Goal: Task Accomplishment & Management: Complete application form

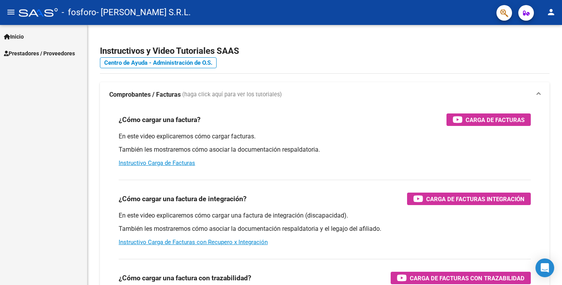
click at [56, 57] on span "Prestadores / Proveedores" at bounding box center [39, 53] width 71 height 9
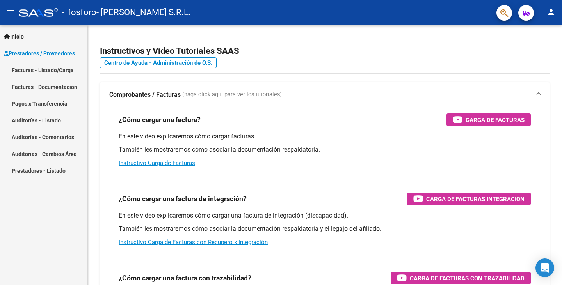
click at [43, 72] on link "Facturas - Listado/Carga" at bounding box center [43, 70] width 87 height 17
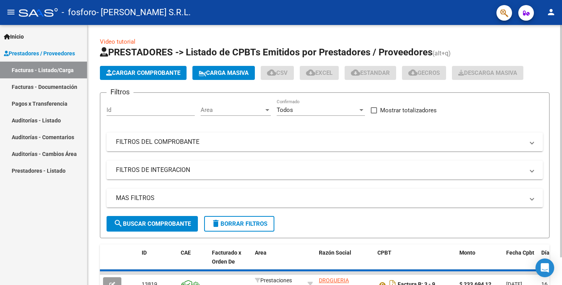
click at [144, 73] on span "Cargar Comprobante" at bounding box center [143, 72] width 74 height 7
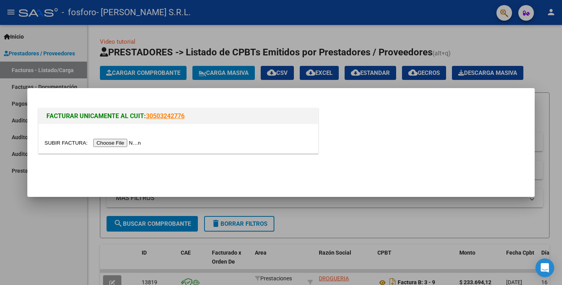
click at [126, 141] on input "file" at bounding box center [93, 143] width 99 height 8
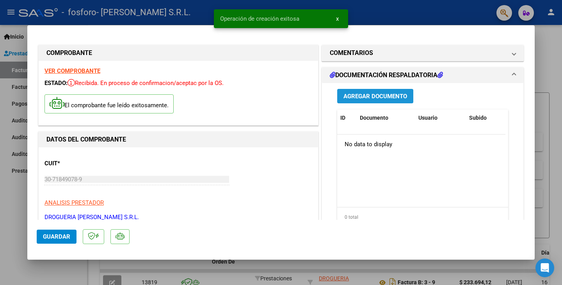
click at [380, 96] on span "Agregar Documento" at bounding box center [375, 96] width 64 height 7
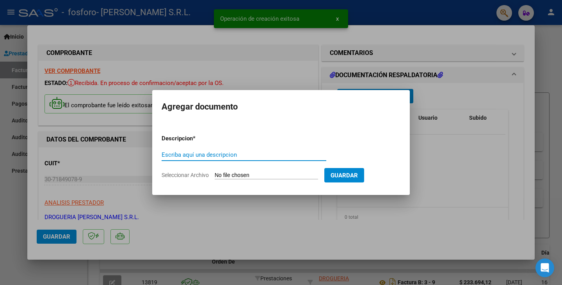
click at [240, 174] on input "Seleccionar Archivo" at bounding box center [266, 175] width 103 height 7
type input "C:\fakepath\[PERSON_NAME]-PTO148-23-9-25.pdf"
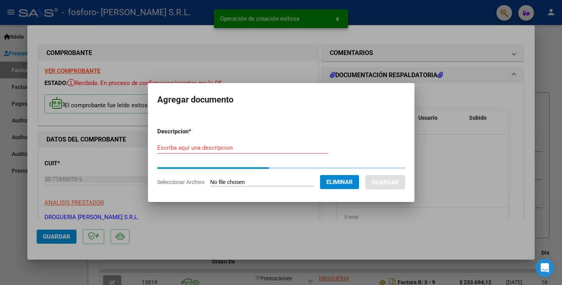
click at [202, 148] on input "Escriba aquí una descripcion" at bounding box center [242, 147] width 171 height 7
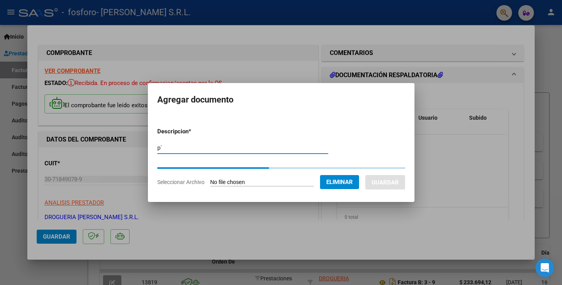
type input "p"
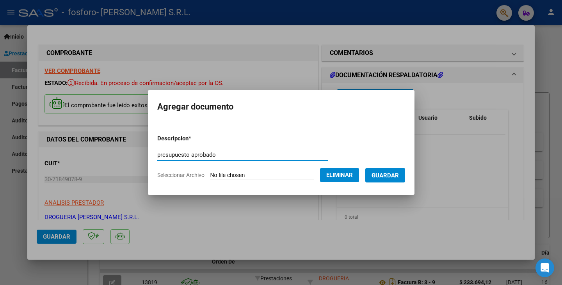
type input "presupuesto aprobado"
click at [395, 177] on span "Guardar" at bounding box center [385, 175] width 27 height 7
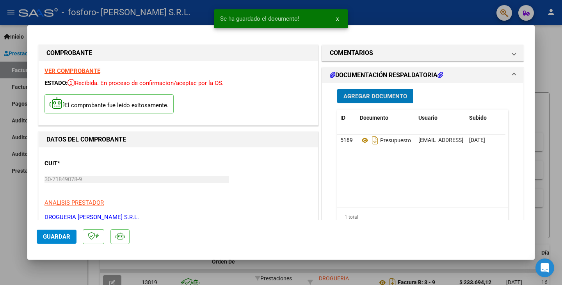
click at [376, 97] on span "Agregar Documento" at bounding box center [375, 96] width 64 height 7
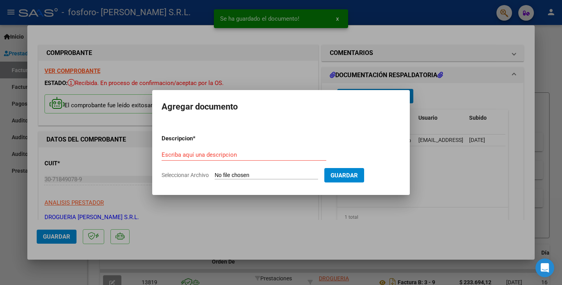
click at [281, 177] on input "Seleccionar Archivo" at bounding box center [266, 175] width 103 height 7
type input "C:\fakepath\Receta Monturo.pdf"
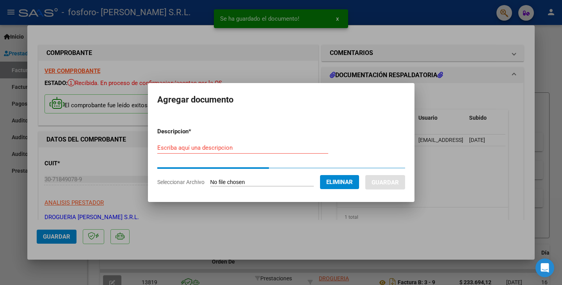
click at [198, 151] on input "Escriba aquí una descripcion" at bounding box center [242, 147] width 171 height 7
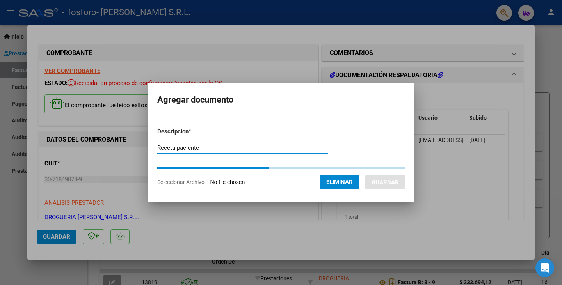
type input "Receta paciente"
click at [326, 134] on form "Descripcion * Receta paciente Escriba aquí una descripcion Seleccionar Archivo …" at bounding box center [281, 156] width 248 height 71
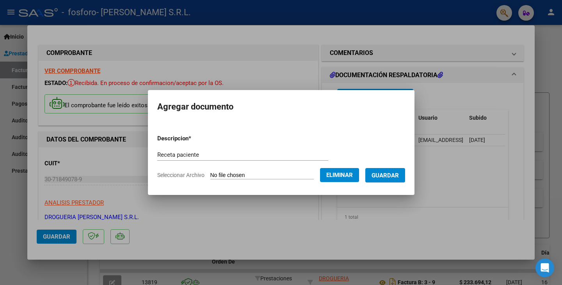
click at [399, 173] on span "Guardar" at bounding box center [385, 175] width 27 height 7
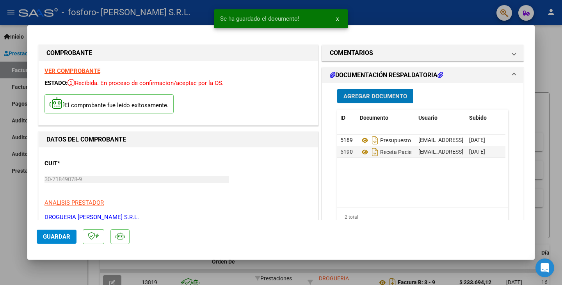
click at [381, 92] on button "Agregar Documento" at bounding box center [375, 96] width 76 height 14
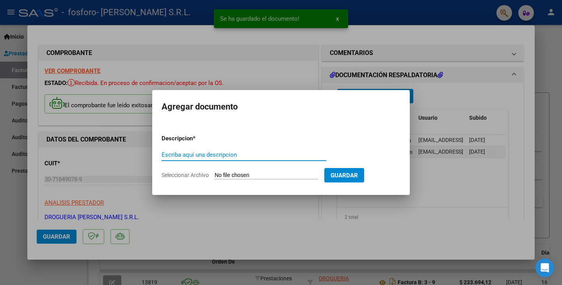
click at [240, 177] on input "Seleccionar Archivo" at bounding box center [266, 175] width 103 height 7
type input "C:\fakepath\Remito a Farmacia.pdf"
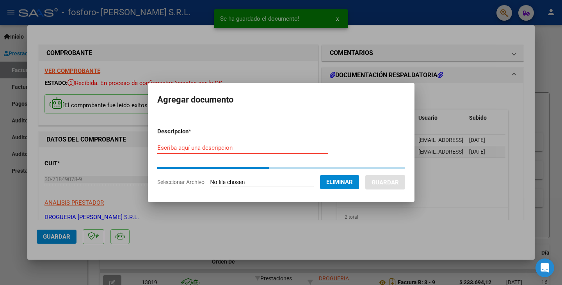
click at [203, 151] on input "Escriba aquí una descripcion" at bounding box center [242, 147] width 171 height 7
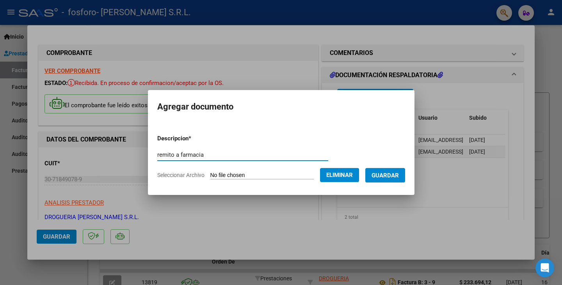
type input "remito a farmacia"
click at [399, 178] on span "Guardar" at bounding box center [385, 175] width 27 height 7
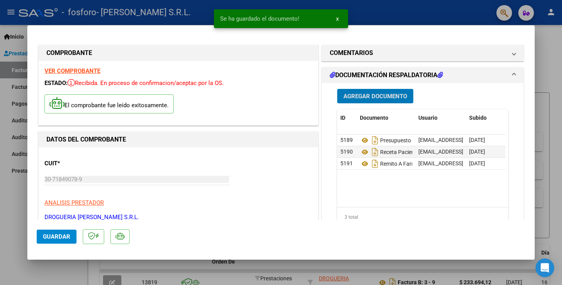
click at [373, 91] on button "Agregar Documento" at bounding box center [375, 96] width 76 height 14
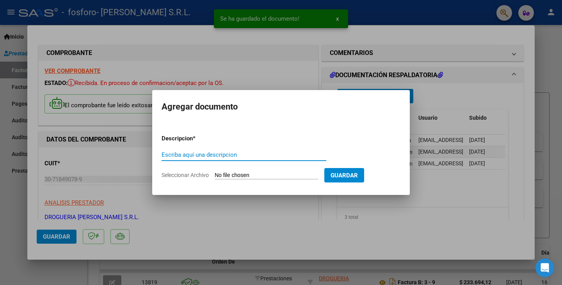
click at [286, 176] on input "Seleccionar Archivo" at bounding box center [266, 175] width 103 height 7
type input "C:\fakepath\Remito ANMAT.pdf"
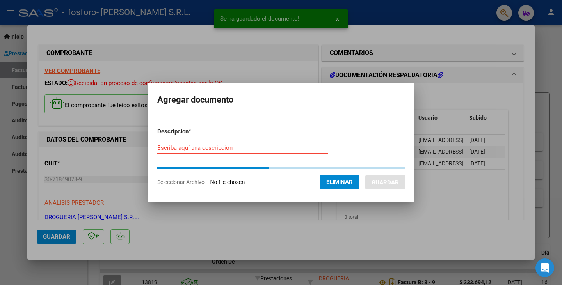
click at [197, 147] on input "Escriba aquí una descripcion" at bounding box center [242, 147] width 171 height 7
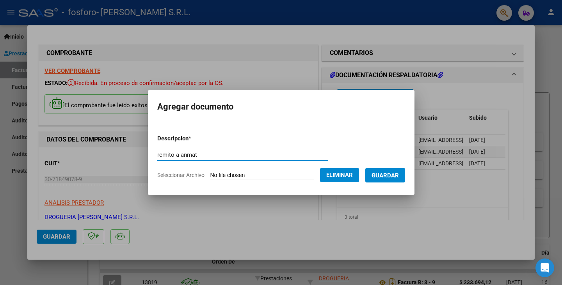
click at [170, 154] on input "remito a anmat" at bounding box center [242, 154] width 171 height 7
type input "remito anmat"
click at [397, 177] on span "Guardar" at bounding box center [385, 175] width 27 height 7
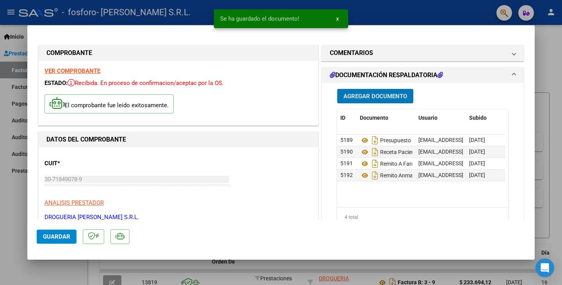
click at [386, 94] on span "Agregar Documento" at bounding box center [375, 96] width 64 height 7
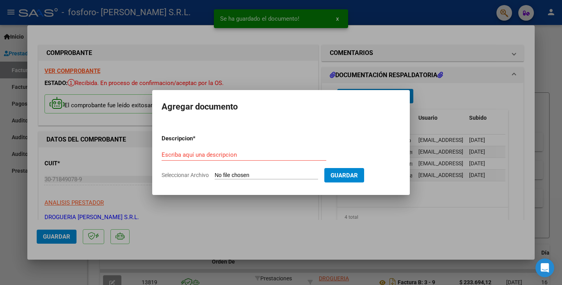
click at [254, 175] on input "Seleccionar Archivo" at bounding box center [266, 175] width 103 height 7
type input "C:\fakepath\Remito farmacia paciente - MONTORURO.pdf"
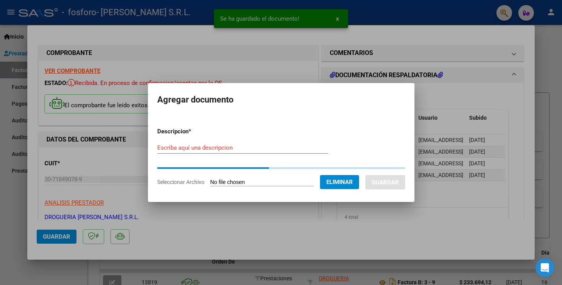
click at [196, 152] on div "Escriba aquí una descripcion" at bounding box center [242, 148] width 171 height 12
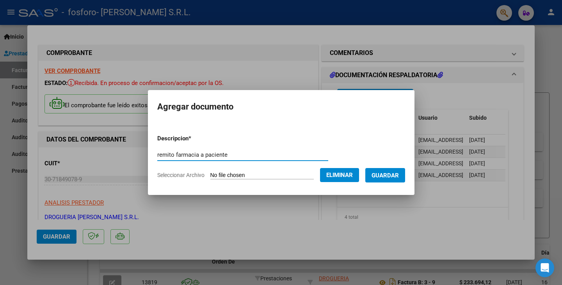
type input "remito farmacia a paciente"
click at [399, 174] on span "Guardar" at bounding box center [385, 175] width 27 height 7
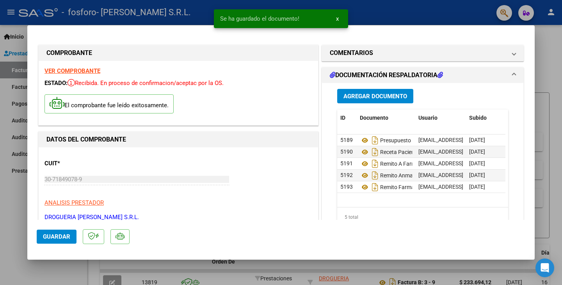
click at [393, 99] on span "Agregar Documento" at bounding box center [375, 96] width 64 height 7
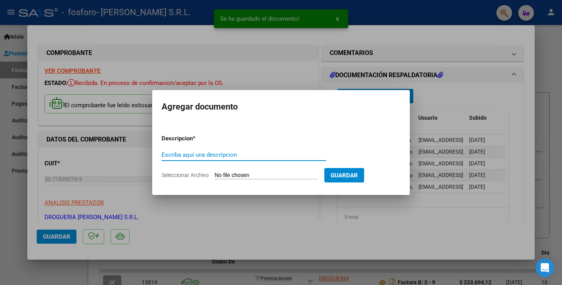
click at [254, 176] on input "Seleccionar Archivo" at bounding box center [266, 175] width 103 height 7
type input "C:\fakepath\Troquel [MEDICAL_DATA].pdf"
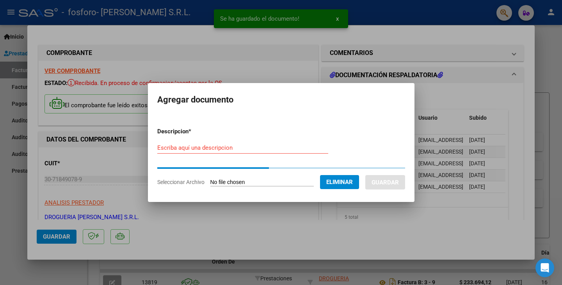
click at [229, 151] on input "Escriba aquí una descripcion" at bounding box center [242, 147] width 171 height 7
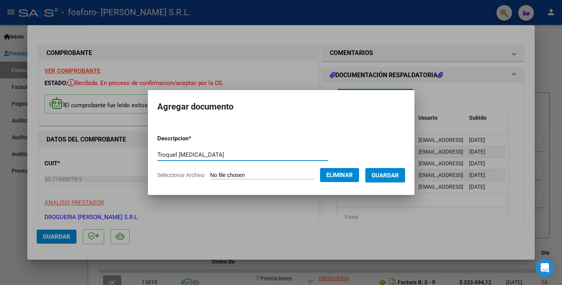
type input "Troquel [MEDICAL_DATA]"
click at [385, 176] on span "Guardar" at bounding box center [385, 175] width 27 height 7
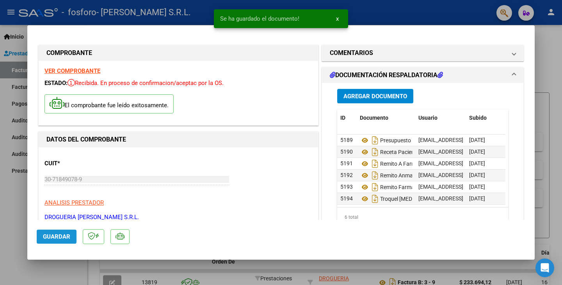
drag, startPoint x: 60, startPoint y: 236, endPoint x: 75, endPoint y: 204, distance: 35.6
click at [59, 236] on span "Guardar" at bounding box center [56, 236] width 27 height 7
drag, startPoint x: 560, startPoint y: 58, endPoint x: 556, endPoint y: 55, distance: 5.3
click at [559, 58] on div at bounding box center [281, 142] width 562 height 285
type input "$ 0,00"
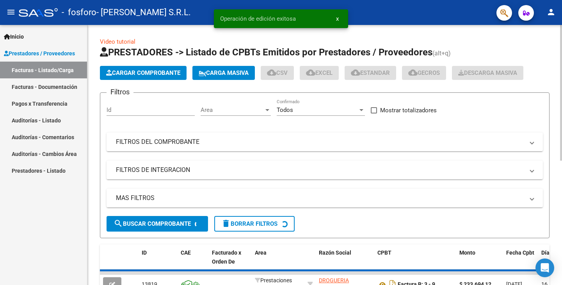
click at [553, 53] on div "Video tutorial PRESTADORES -> Listado de CPBTs Emitidos por Prestadores / Prove…" at bounding box center [324, 271] width 475 height 493
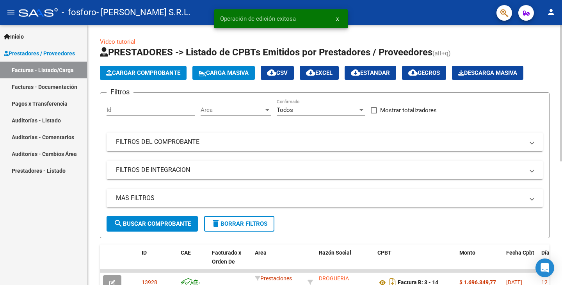
click at [125, 73] on span "Cargar Comprobante" at bounding box center [143, 72] width 74 height 7
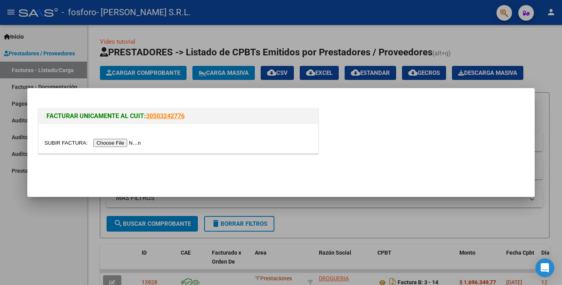
click at [134, 142] on input "file" at bounding box center [93, 143] width 99 height 8
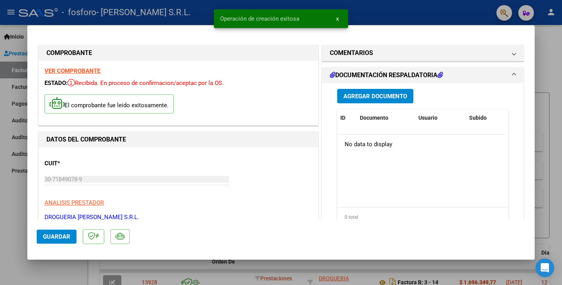
click at [376, 98] on span "Agregar Documento" at bounding box center [375, 96] width 64 height 7
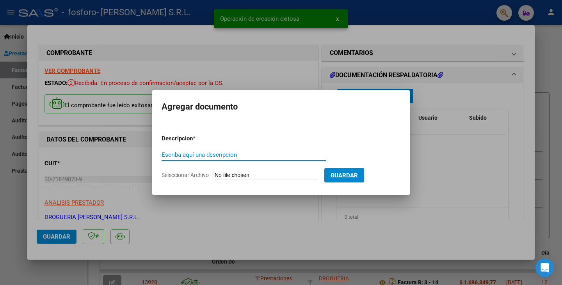
click at [272, 178] on input "Seleccionar Archivo" at bounding box center [266, 175] width 103 height 7
type input "C:\fakepath\Order sheet_014973.pdf"
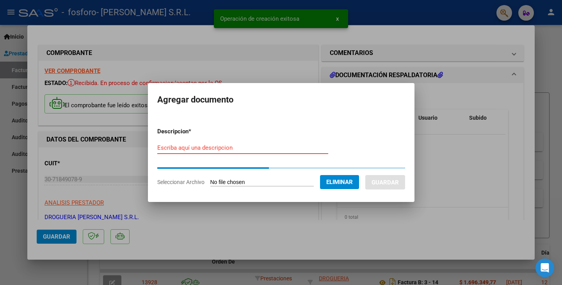
click at [195, 149] on input "Escriba aquí una descripcion" at bounding box center [242, 147] width 171 height 7
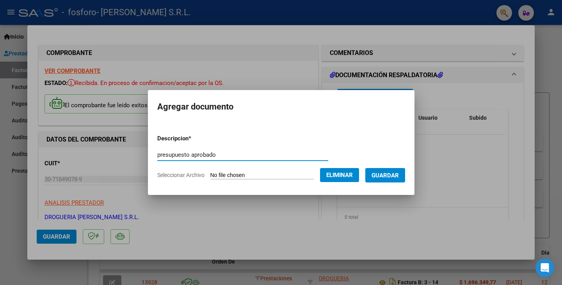
type input "presupuesto aprobado"
click at [397, 175] on span "Guardar" at bounding box center [385, 175] width 27 height 7
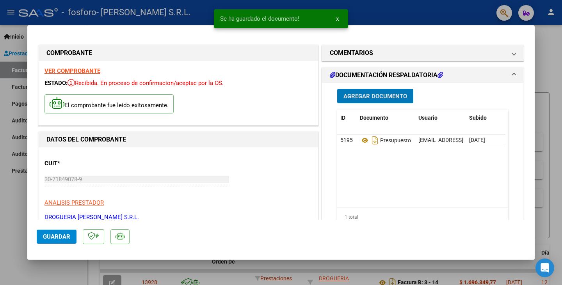
click at [362, 90] on button "Agregar Documento" at bounding box center [375, 96] width 76 height 14
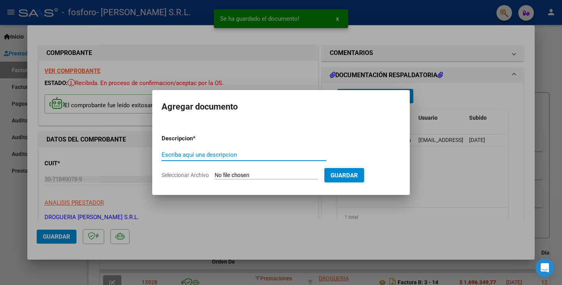
click at [244, 178] on input "Seleccionar Archivo" at bounding box center [266, 175] width 103 height 7
type input "C:\fakepath\Receta Monturo.pdf"
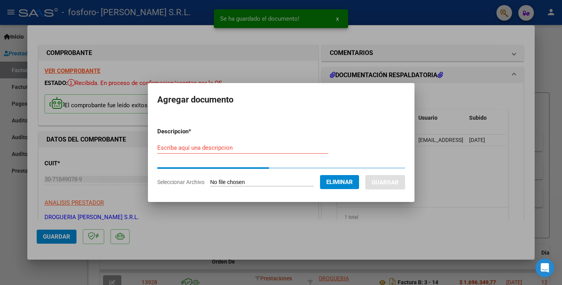
click at [207, 148] on input "Escriba aquí una descripcion" at bounding box center [242, 147] width 171 height 7
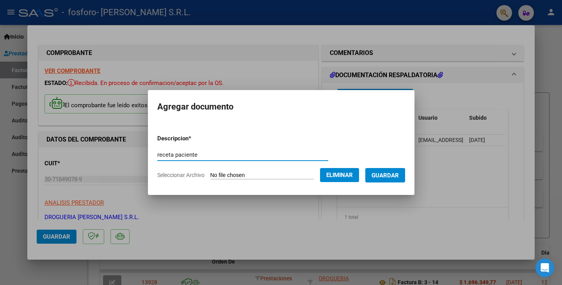
type input "receta paciente"
click at [391, 174] on span "Guardar" at bounding box center [385, 175] width 27 height 7
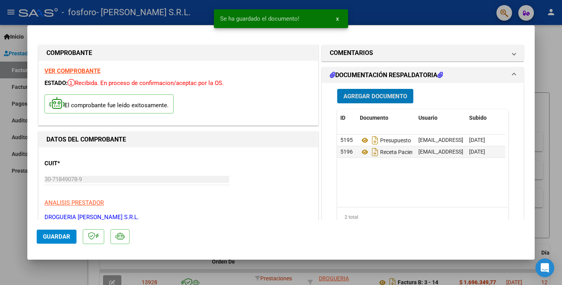
click at [366, 94] on span "Agregar Documento" at bounding box center [375, 96] width 64 height 7
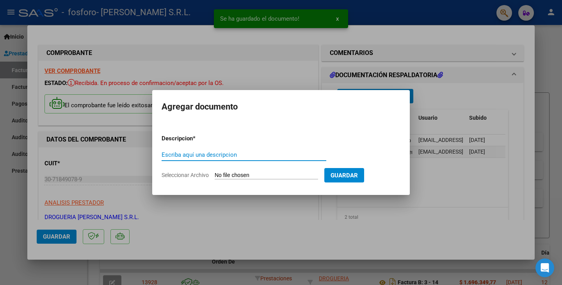
click at [248, 174] on input "Seleccionar Archivo" at bounding box center [266, 175] width 103 height 7
type input "C:\fakepath\Remito a farmacia.pdf"
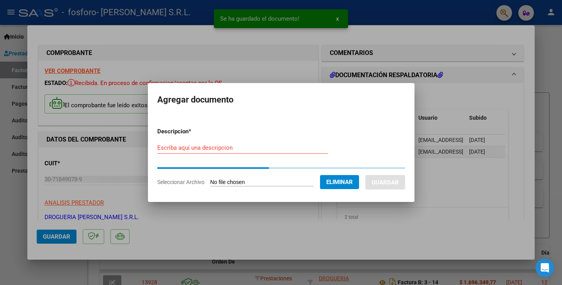
click at [240, 141] on form "Descripcion * Escriba aquí una descripcion Seleccionar Archivo Eliminar Guardar" at bounding box center [281, 156] width 248 height 71
click at [238, 146] on input "Escriba aquí una descripcion" at bounding box center [242, 147] width 171 height 7
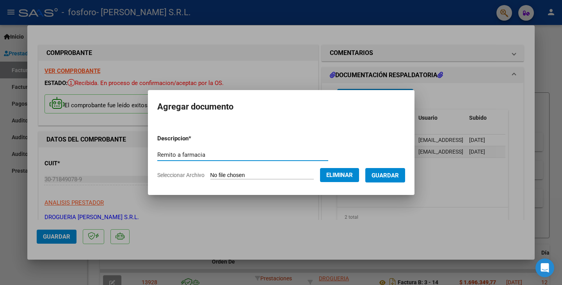
type input "Remito a farmacia"
click at [399, 174] on span "Guardar" at bounding box center [385, 175] width 27 height 7
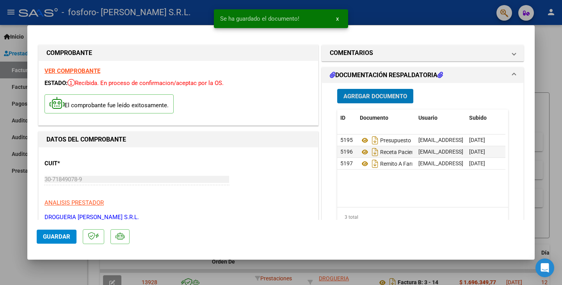
click at [376, 90] on button "Agregar Documento" at bounding box center [375, 96] width 76 height 14
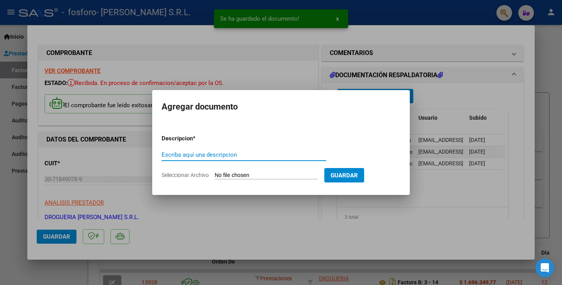
click at [278, 173] on input "Seleccionar Archivo" at bounding box center [266, 175] width 103 height 7
type input "C:\fakepath\Remito ANMAT.pdf"
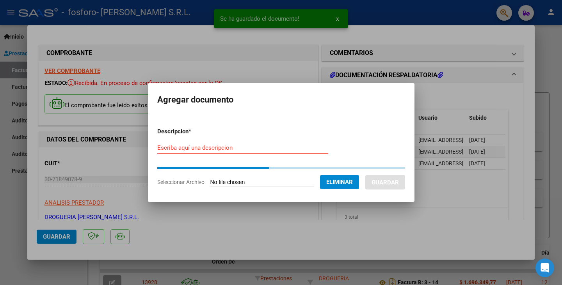
click at [233, 147] on form "Descripcion * Escriba aquí una descripcion Seleccionar Archivo Eliminar Guardar" at bounding box center [281, 156] width 248 height 71
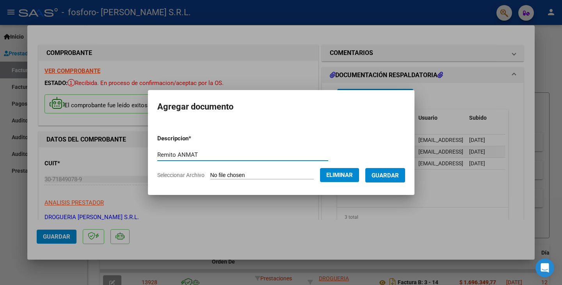
type input "Remito ANMAT"
click at [398, 173] on span "Guardar" at bounding box center [385, 175] width 27 height 7
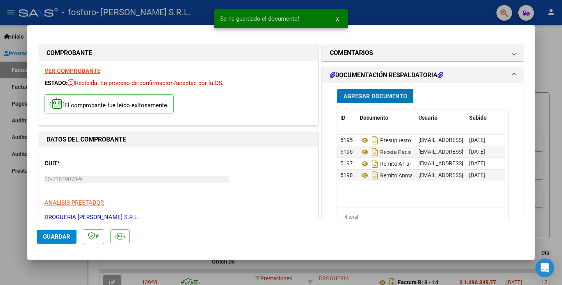
click at [371, 99] on span "Agregar Documento" at bounding box center [375, 96] width 64 height 7
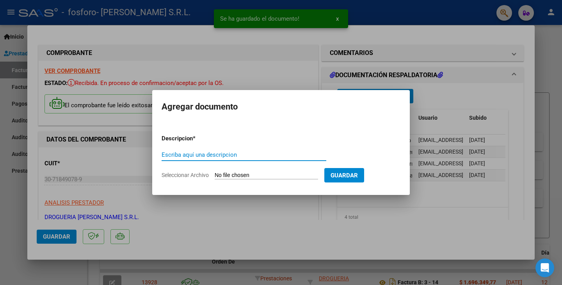
click at [256, 180] on form "Descripcion * Escriba aquí una descripcion Seleccionar Archivo Guardar" at bounding box center [281, 156] width 239 height 57
click at [230, 175] on input "Seleccionar Archivo" at bounding box center [266, 175] width 103 height 7
type input "C:\fakepath\Traza farmacia a paciente.jpeg"
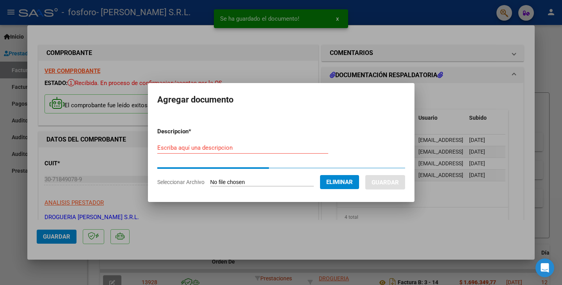
click at [224, 146] on input "Escriba aquí una descripcion" at bounding box center [242, 147] width 171 height 7
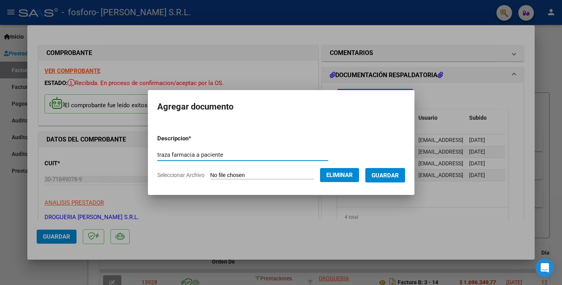
type input "traza farmacia a paciente"
click at [389, 174] on span "Guardar" at bounding box center [385, 175] width 27 height 7
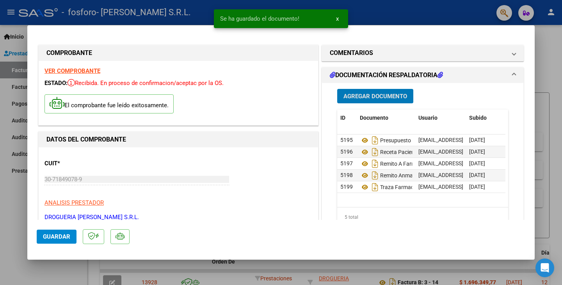
click at [379, 98] on span "Agregar Documento" at bounding box center [375, 96] width 64 height 7
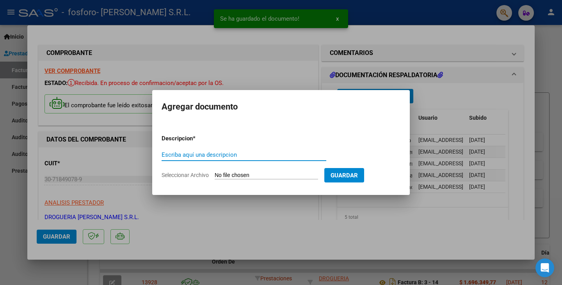
click at [294, 175] on input "Seleccionar Archivo" at bounding box center [266, 175] width 103 height 7
type input "C:\fakepath\Troquel [MEDICAL_DATA] 2.pdf"
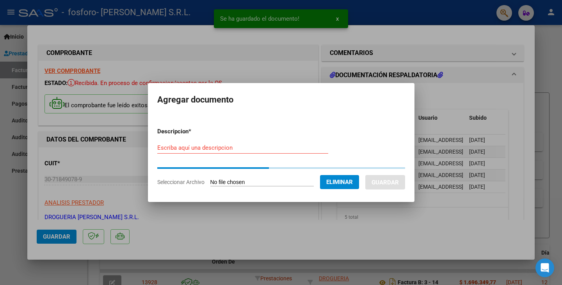
click at [214, 147] on input "Escriba aquí una descripcion" at bounding box center [242, 147] width 171 height 7
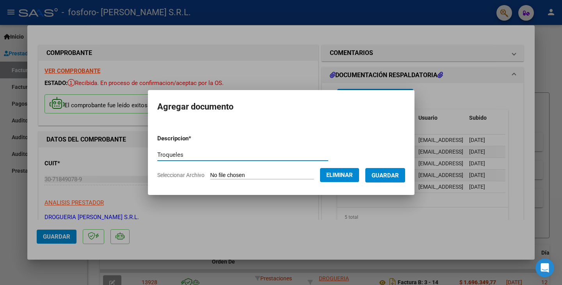
type input "Troqueles"
drag, startPoint x: 397, startPoint y: 177, endPoint x: 406, endPoint y: 187, distance: 13.8
click at [396, 177] on span "Guardar" at bounding box center [385, 175] width 27 height 7
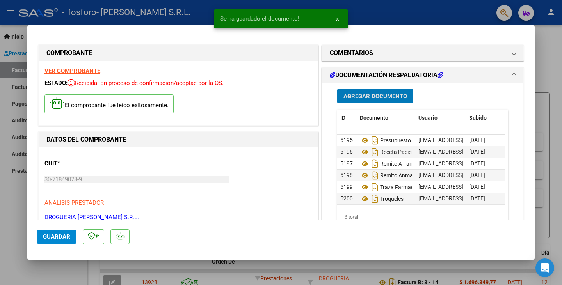
scroll to position [6, 0]
click at [68, 243] on button "Guardar" at bounding box center [57, 237] width 40 height 14
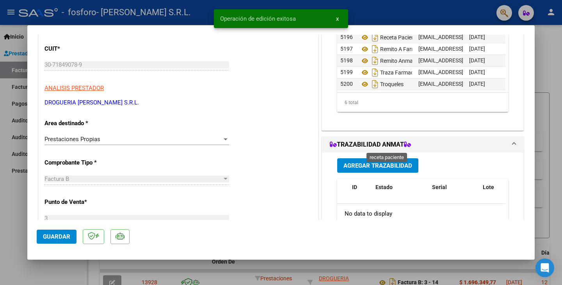
scroll to position [0, 0]
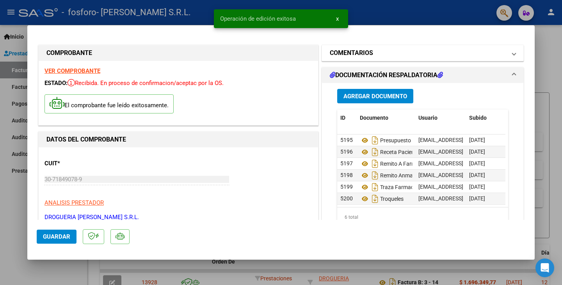
click at [377, 52] on mat-panel-title "COMENTARIOS" at bounding box center [418, 52] width 176 height 9
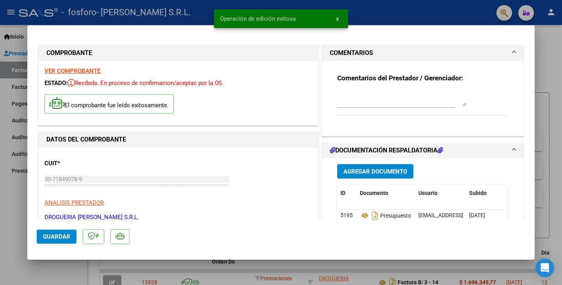
click at [375, 100] on textarea at bounding box center [401, 99] width 129 height 16
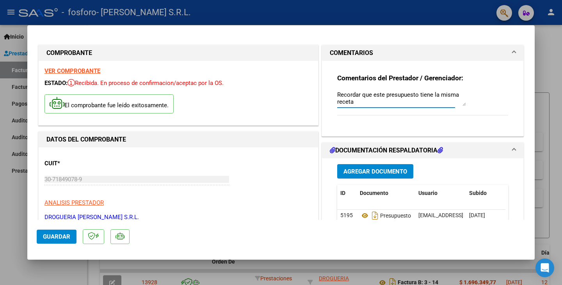
click at [380, 94] on textarea "Recordar que este presupuesto tiene la misma receta" at bounding box center [401, 99] width 129 height 16
click at [446, 100] on textarea "Recordar que esta factura tiene la misma receta" at bounding box center [401, 99] width 129 height 16
click at [386, 101] on textarea "Recordar que esta factura tiene la misma receta que la factura" at bounding box center [401, 99] width 129 height 16
click at [419, 97] on textarea "Recordar que esta factura tiene la misma receta que la factura 014 ya que en un…" at bounding box center [401, 99] width 129 height 16
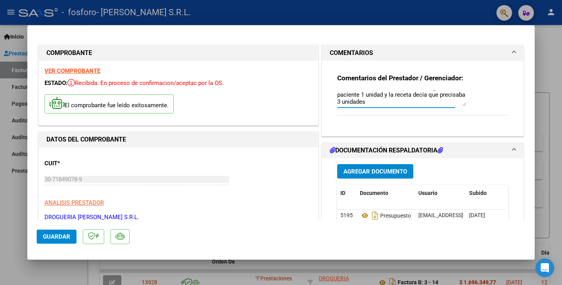
click at [419, 97] on textarea "Recordar que esta factura tiene la misma receta que la factura 014 ya que en un…" at bounding box center [401, 99] width 129 height 16
click at [404, 91] on textarea "Recordar que esta factura tiene la misma receta que la factura 014 ya que en un…" at bounding box center [401, 99] width 129 height 16
click at [402, 91] on textarea "Recordar que esta factura tiene la misma receta que la factura 014 ya que en un…" at bounding box center [401, 99] width 129 height 16
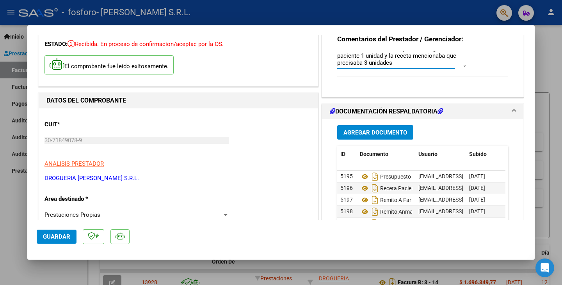
type textarea "Recordar que esta factura tiene la misma receta que la factura 014 ya que en un…"
click at [47, 236] on span "Guardar" at bounding box center [56, 236] width 27 height 7
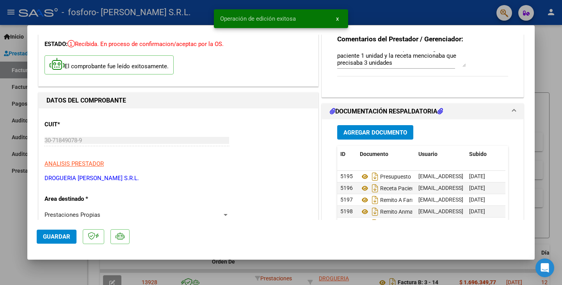
click at [555, 41] on div at bounding box center [281, 142] width 562 height 285
type input "$ 0,00"
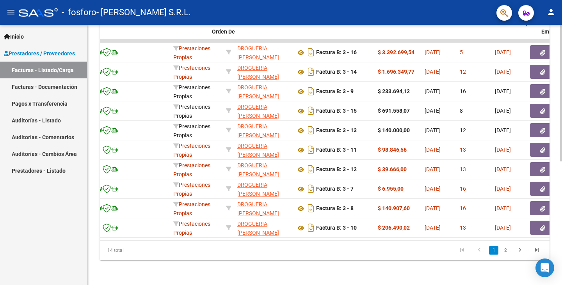
scroll to position [0, 0]
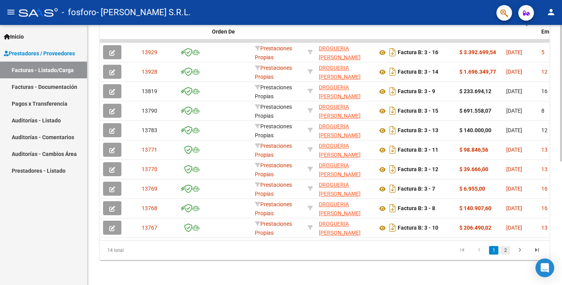
click at [508, 253] on link "2" at bounding box center [505, 250] width 9 height 9
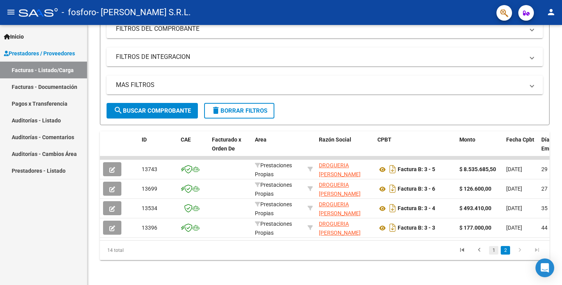
click at [498, 251] on link "1" at bounding box center [493, 250] width 9 height 9
